Goal: Task Accomplishment & Management: Use online tool/utility

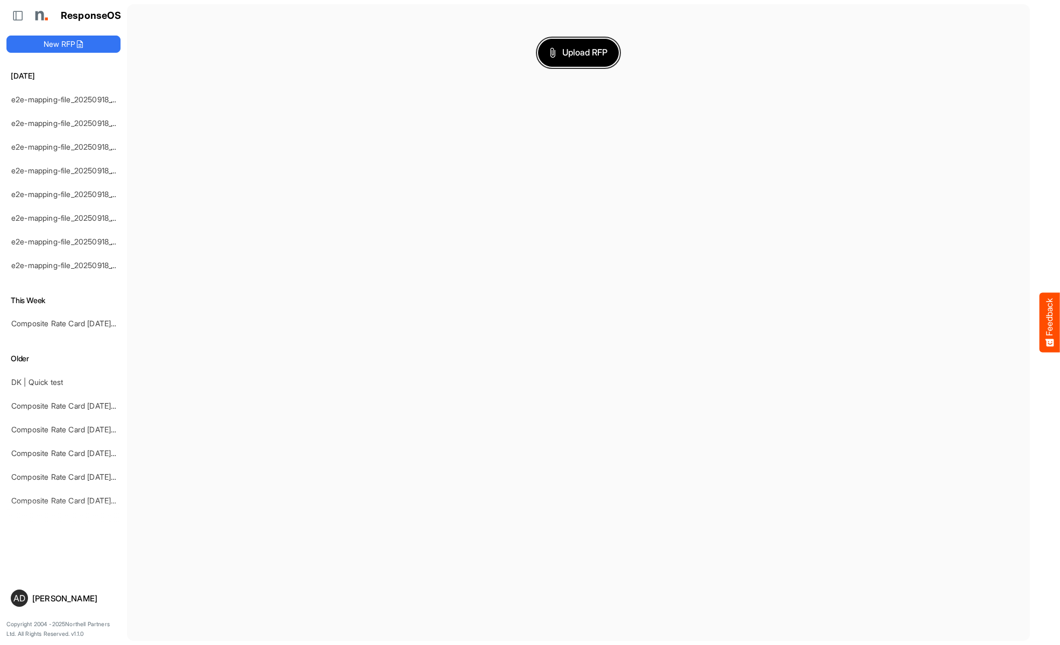
click at [579, 52] on span "Upload RFP" at bounding box center [579, 53] width 58 height 14
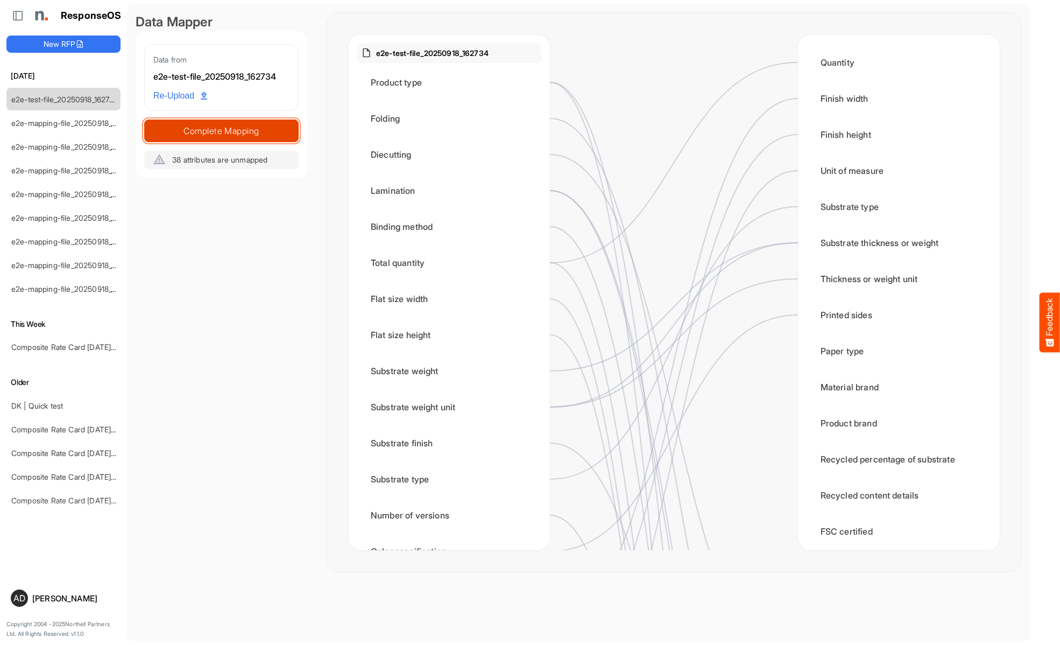
click at [221, 130] on span "Complete Mapping" at bounding box center [221, 130] width 153 height 15
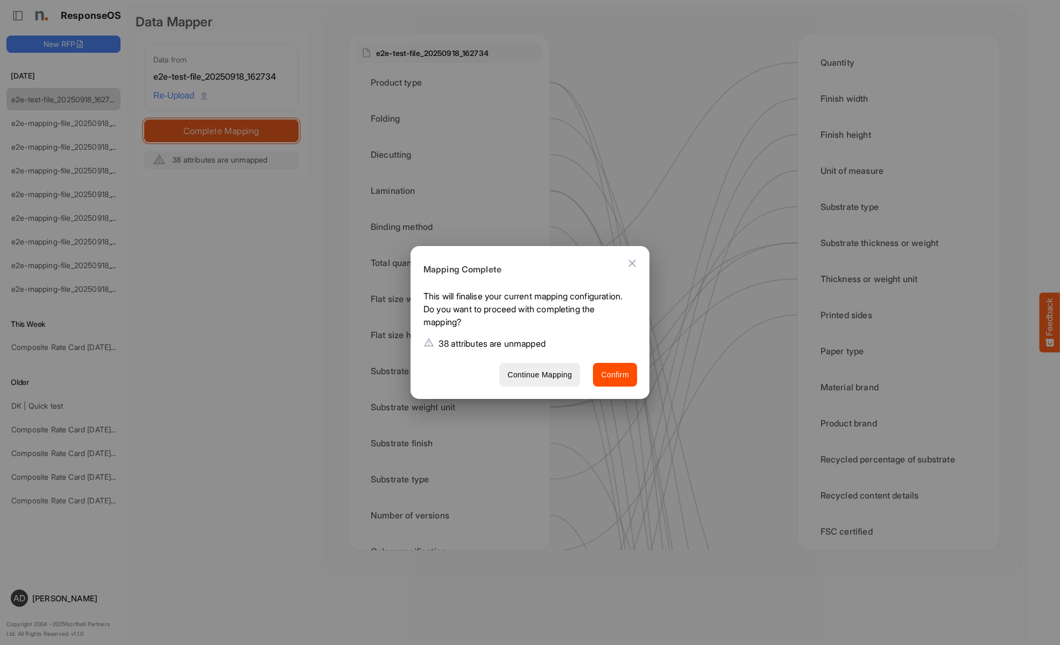
click at [615, 374] on span "Confirm" at bounding box center [615, 374] width 28 height 13
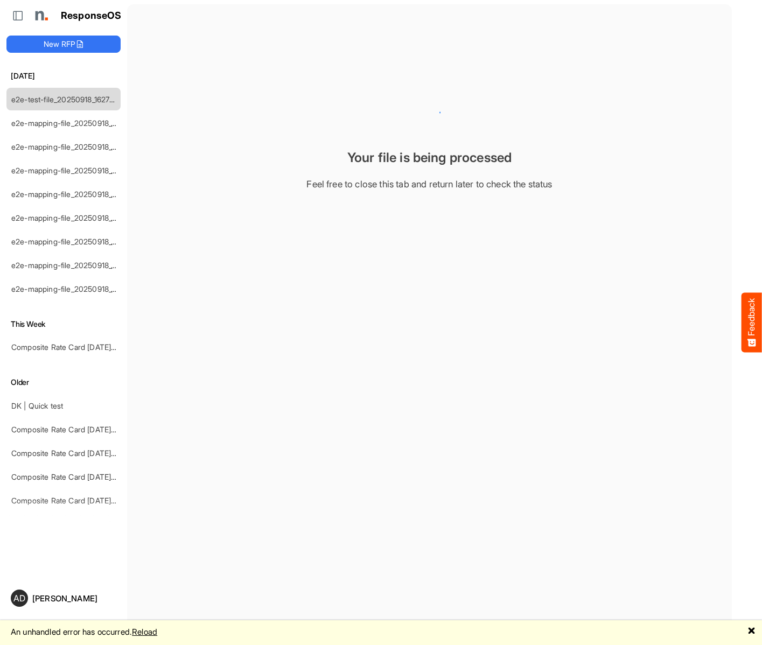
click at [626, 234] on main "Your file is being processed Feel free to close this tab and return later to ch…" at bounding box center [429, 322] width 604 height 636
